Goal: Check status

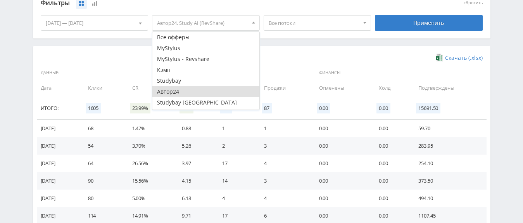
scroll to position [21, 0]
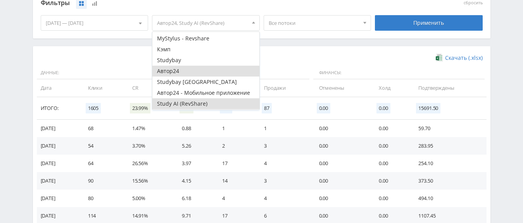
click at [182, 69] on button "Автор24" at bounding box center [205, 71] width 107 height 11
click at [311, 57] on div "Скачать (.xlsx)" at bounding box center [262, 58] width 442 height 8
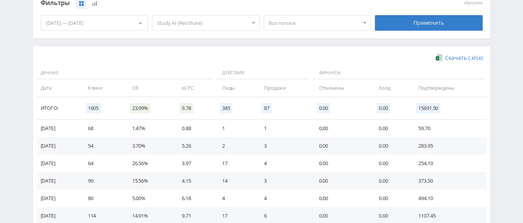
click at [121, 23] on div "[DATE] — [DATE]" at bounding box center [94, 23] width 107 height 15
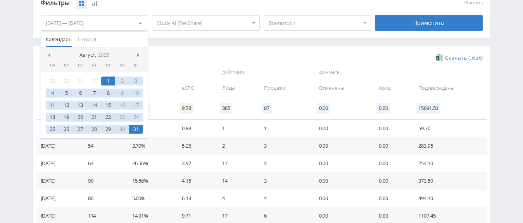
click at [243, 75] on span "Действия:" at bounding box center [262, 72] width 93 height 13
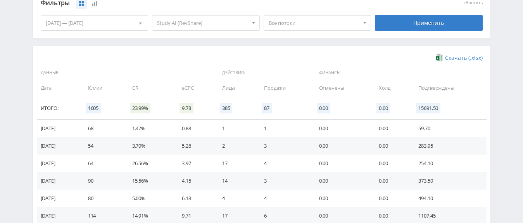
click at [308, 25] on span "Все потоки" at bounding box center [314, 23] width 91 height 15
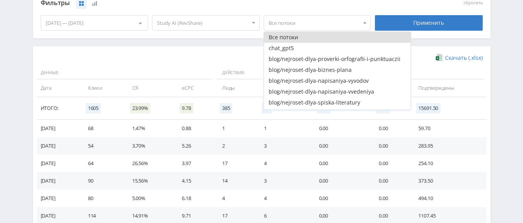
click at [313, 24] on span "Все потоки" at bounding box center [314, 23] width 91 height 15
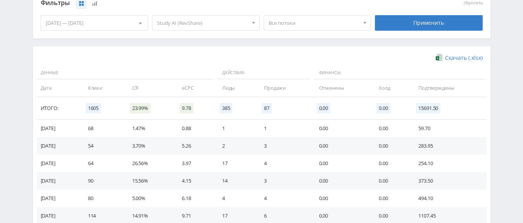
click at [117, 18] on div "[DATE] — [DATE]" at bounding box center [94, 23] width 107 height 15
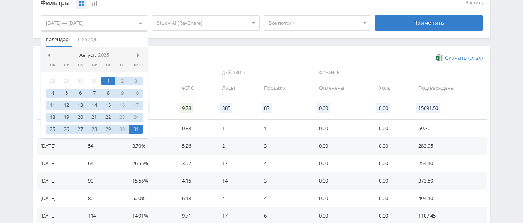
click at [118, 17] on div "[DATE] — [DATE]" at bounding box center [94, 23] width 107 height 15
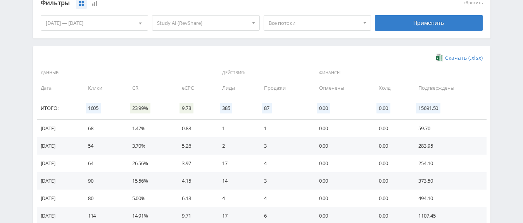
click at [302, 21] on span "Все потоки" at bounding box center [314, 23] width 91 height 15
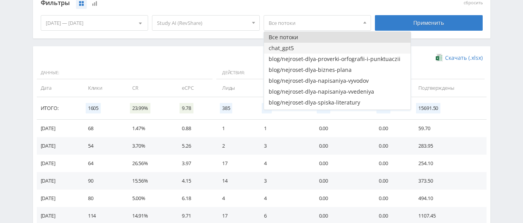
click at [294, 47] on button "chat_gpt5" at bounding box center [337, 48] width 147 height 11
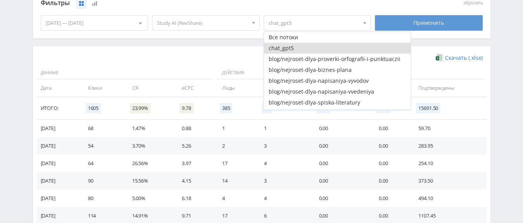
click at [415, 25] on div "Применить" at bounding box center [429, 23] width 108 height 16
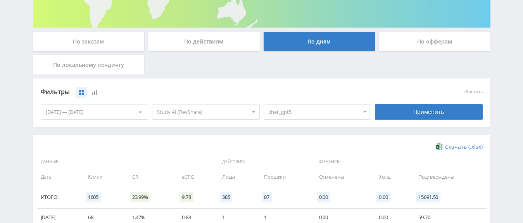
scroll to position [137, 0]
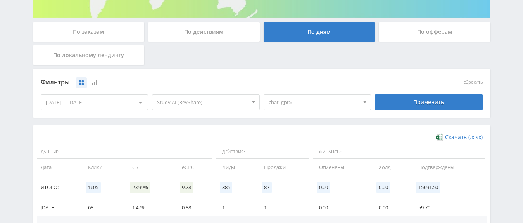
click at [317, 96] on span "chat_gpt5" at bounding box center [314, 102] width 91 height 15
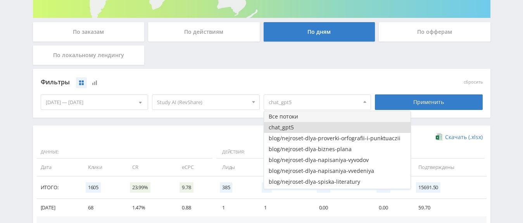
click at [289, 120] on button "Все потоки" at bounding box center [337, 116] width 147 height 11
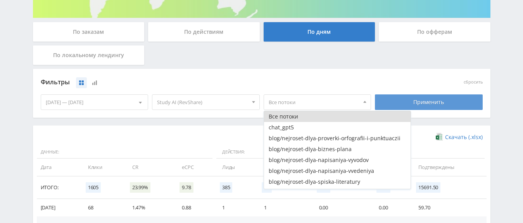
click at [417, 105] on div "Применить" at bounding box center [429, 102] width 108 height 16
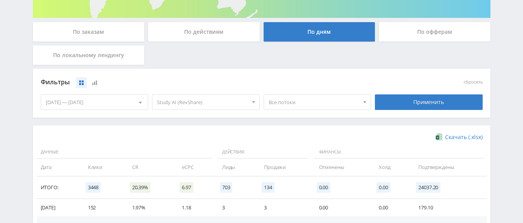
click at [312, 109] on div "Все потоки" at bounding box center [318, 102] width 108 height 16
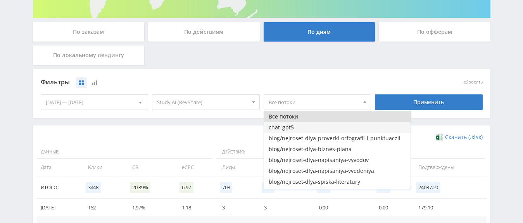
click at [294, 130] on button "chat_gpt5" at bounding box center [337, 127] width 147 height 11
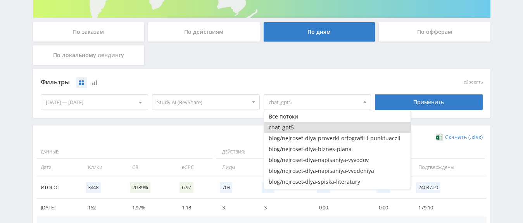
click at [109, 104] on div "[DATE] — [DATE]" at bounding box center [94, 102] width 107 height 15
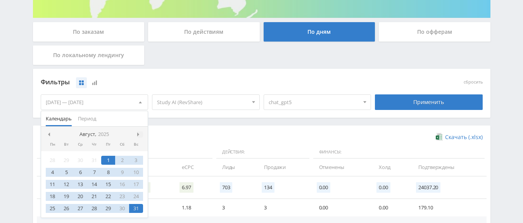
click at [138, 135] on span at bounding box center [139, 134] width 4 height 4
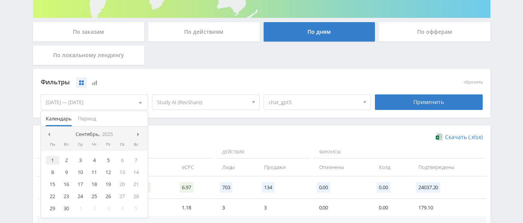
click at [54, 163] on div "1" at bounding box center [53, 160] width 14 height 9
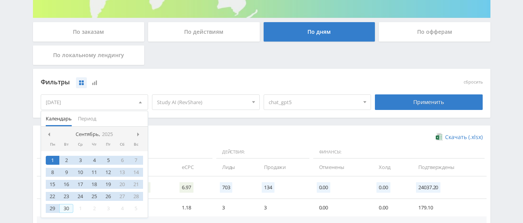
click at [69, 208] on div "30" at bounding box center [66, 208] width 14 height 9
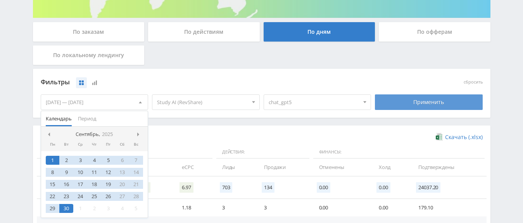
click at [414, 100] on div "Применить" at bounding box center [429, 102] width 108 height 16
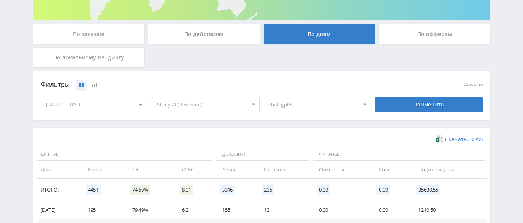
scroll to position [216, 0]
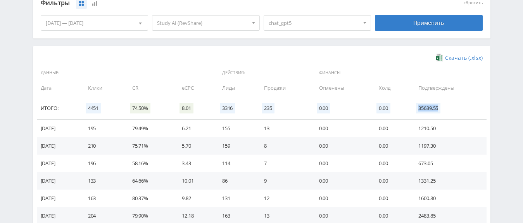
drag, startPoint x: 421, startPoint y: 110, endPoint x: 442, endPoint y: 110, distance: 20.9
click at [441, 110] on span "35639.55" at bounding box center [428, 108] width 24 height 10
copy span "35639.55"
click at [307, 21] on span "chat_gpt5" at bounding box center [314, 23] width 91 height 15
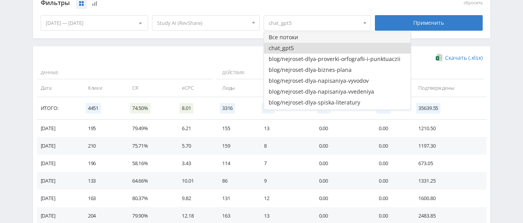
click at [292, 42] on button "Все потоки" at bounding box center [337, 37] width 147 height 11
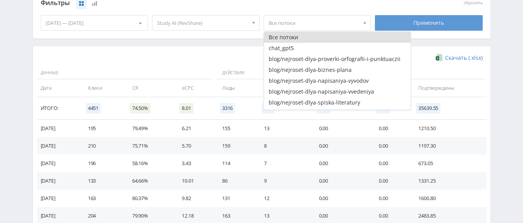
click at [403, 25] on div "Применить" at bounding box center [429, 23] width 108 height 16
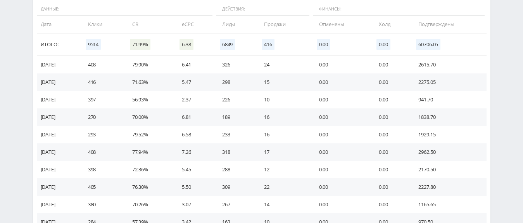
scroll to position [295, 0]
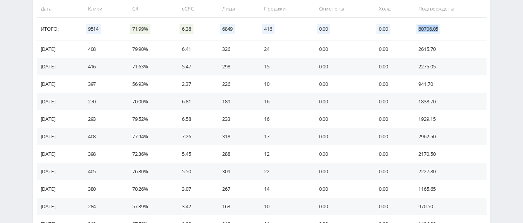
drag, startPoint x: 419, startPoint y: 32, endPoint x: 446, endPoint y: 32, distance: 26.8
click at [446, 32] on td "60706.05" at bounding box center [449, 29] width 76 height 23
copy span "60706.05"
